Goal: Check status: Check status

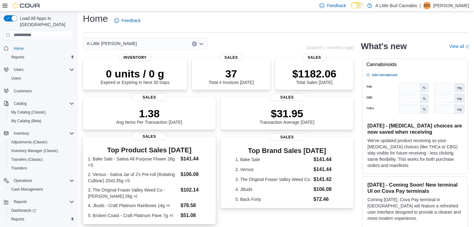
scroll to position [141, 0]
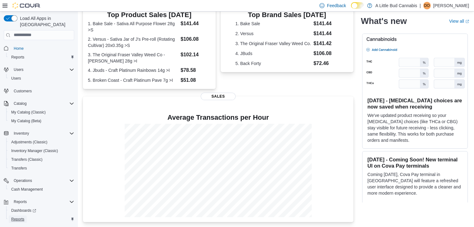
drag, startPoint x: 22, startPoint y: 212, endPoint x: 27, endPoint y: 211, distance: 4.9
click at [22, 217] on span "Reports" at bounding box center [17, 219] width 13 height 5
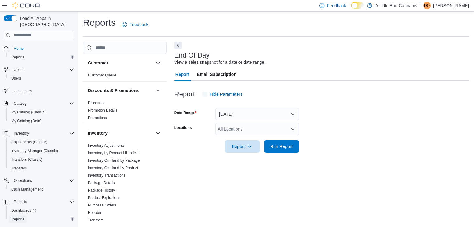
scroll to position [2, 0]
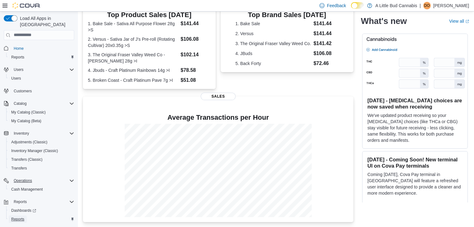
scroll to position [9, 0]
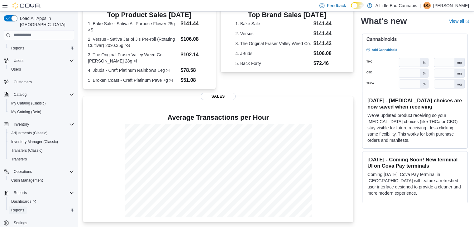
click at [21, 208] on span "Reports" at bounding box center [17, 210] width 13 height 5
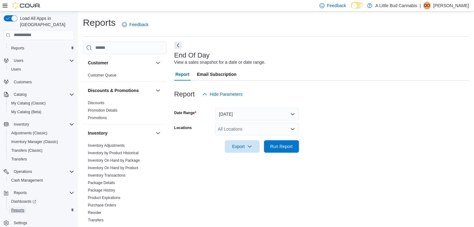
scroll to position [2, 0]
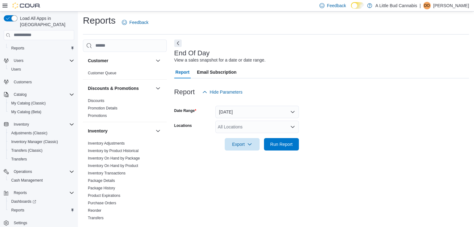
click at [224, 126] on div "All Locations" at bounding box center [256, 127] width 83 height 12
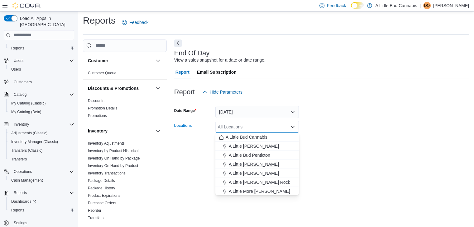
click at [246, 164] on span "A Little [PERSON_NAME]" at bounding box center [254, 164] width 50 height 6
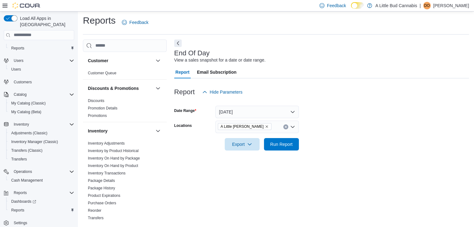
click at [320, 142] on form "Date Range [DATE] Locations A Little [PERSON_NAME] Export Run Report" at bounding box center [321, 124] width 295 height 52
click at [288, 144] on span "Run Report" at bounding box center [281, 144] width 22 height 6
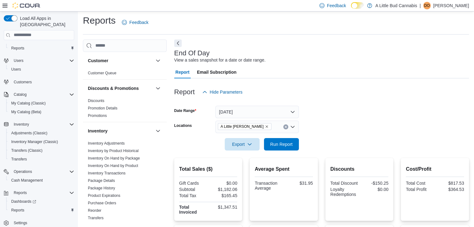
click at [363, 115] on form "Date Range [DATE] Locations A Little [PERSON_NAME] Export Run Report" at bounding box center [321, 124] width 295 height 52
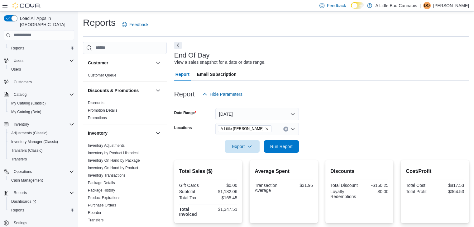
click at [340, 101] on div at bounding box center [321, 104] width 295 height 7
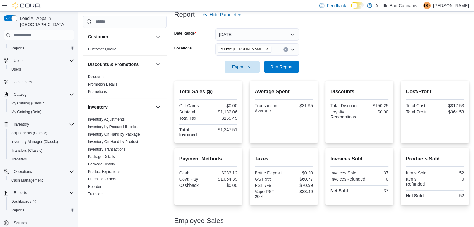
scroll to position [117, 0]
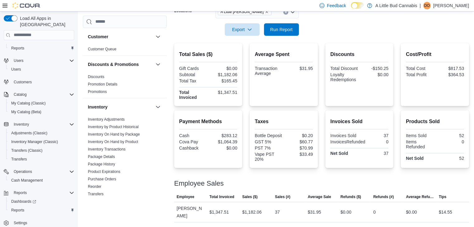
click at [284, 184] on div "Employee Sales" at bounding box center [321, 183] width 295 height 7
click at [327, 36] on div at bounding box center [321, 39] width 295 height 7
click at [333, 22] on div at bounding box center [321, 20] width 295 height 5
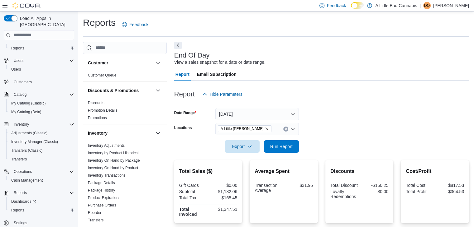
click at [336, 112] on form "Date Range [DATE] Locations A Little [PERSON_NAME] Export Run Report" at bounding box center [321, 127] width 295 height 52
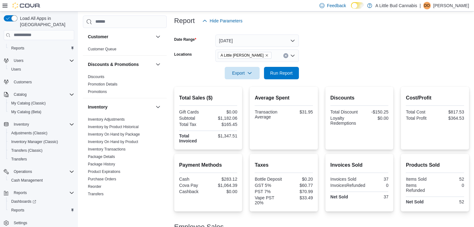
scroll to position [55, 0]
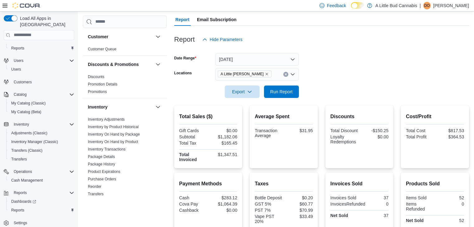
click at [332, 84] on div at bounding box center [321, 83] width 295 height 5
